Goal: Information Seeking & Learning: Learn about a topic

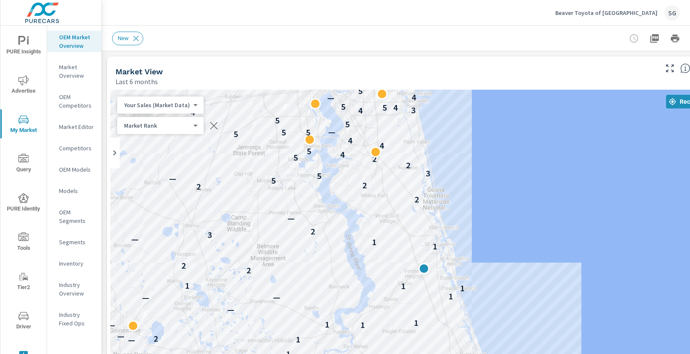
scroll to position [0, 0]
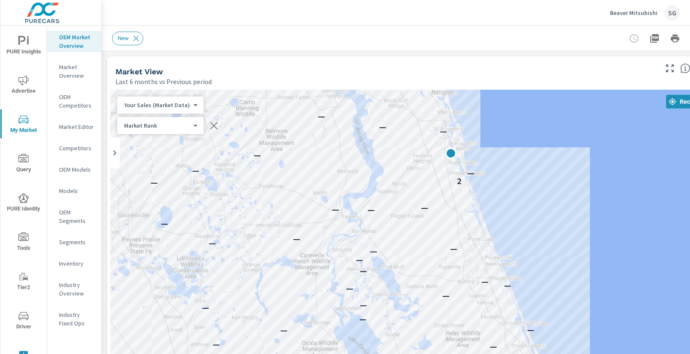
scroll to position [0, 0]
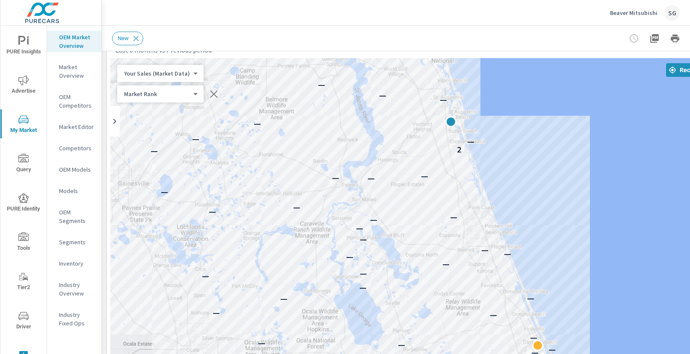
click at [297, 39] on div "New" at bounding box center [358, 39] width 492 height 14
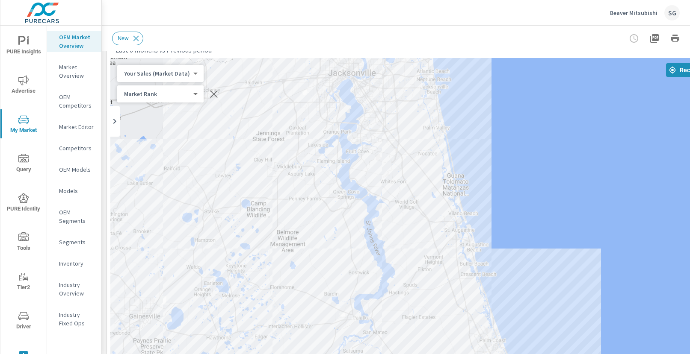
drag, startPoint x: 532, startPoint y: 155, endPoint x: 543, endPoint y: 284, distance: 129.6
click at [543, 284] on div "— — — — — — — — — — — — — — — — — — — — — — — — — — — — — — — — — — — — — 2 — —…" at bounding box center [418, 295] width 616 height 475
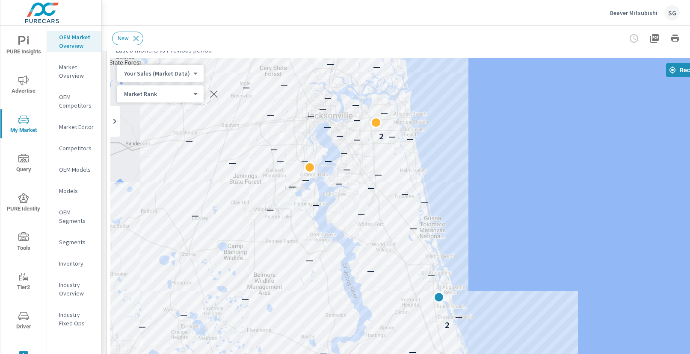
drag, startPoint x: 505, startPoint y: 198, endPoint x: 482, endPoint y: 239, distance: 47.8
click at [482, 239] on div "— — — — — — — — — — — — — — — — — — — — — — — — — — — — — — — — — — — — — 2 — —…" at bounding box center [418, 295] width 616 height 475
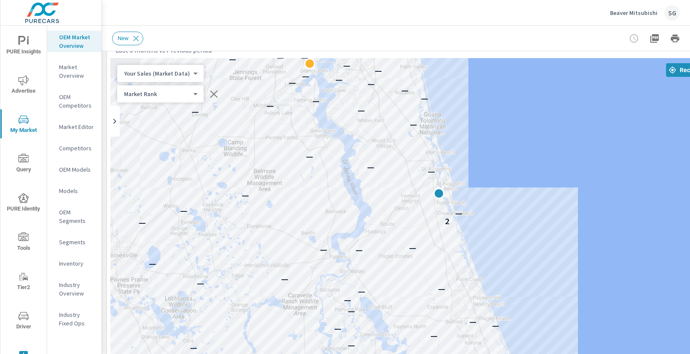
drag, startPoint x: 500, startPoint y: 150, endPoint x: 500, endPoint y: 45, distance: 104.7
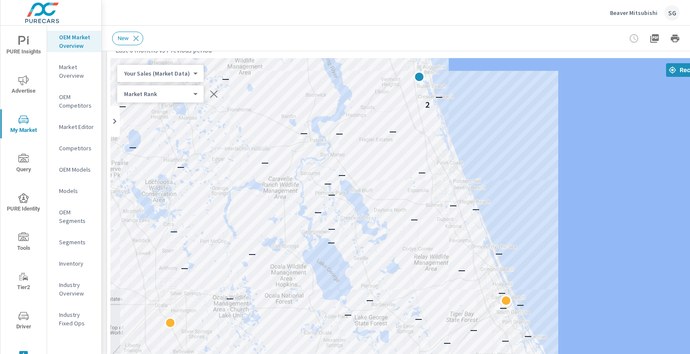
drag, startPoint x: 508, startPoint y: 206, endPoint x: 489, endPoint y: 91, distance: 116.9
click at [489, 91] on div "— — — — — — — — — — — — — — — — — — — — — — — — — — — — — — — — — — — — — 2 — —…" at bounding box center [418, 295] width 616 height 475
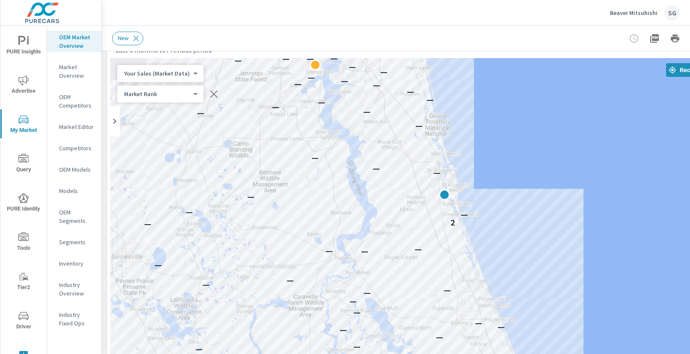
drag, startPoint x: 522, startPoint y: 190, endPoint x: 546, endPoint y: 290, distance: 102.4
click at [546, 290] on div "— — — — — — — — — — — — — — — — — — — — — — — — — — — — — — — — — — — — — 2 — —…" at bounding box center [418, 295] width 616 height 475
